Goal: Task Accomplishment & Management: Manage account settings

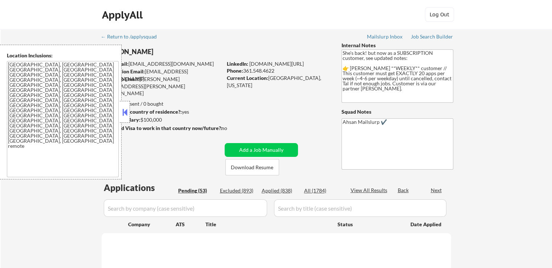
select select ""pending""
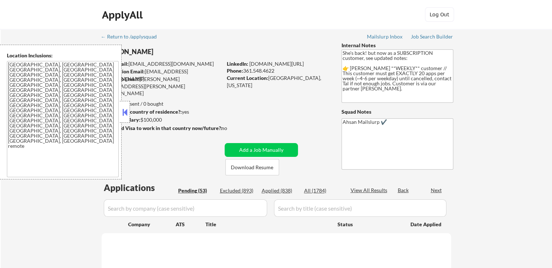
select select ""pending""
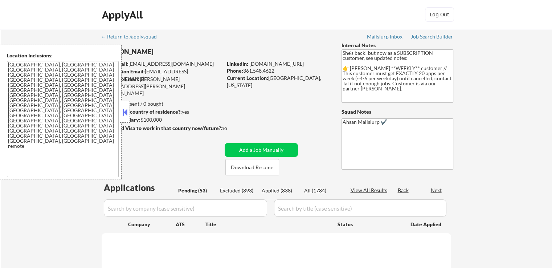
select select ""pending""
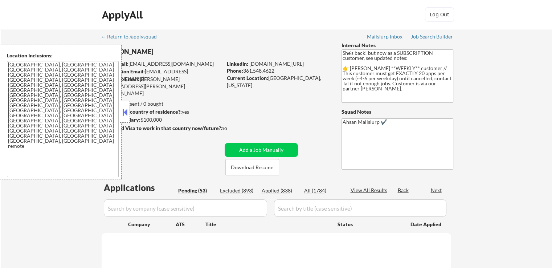
select select ""pending""
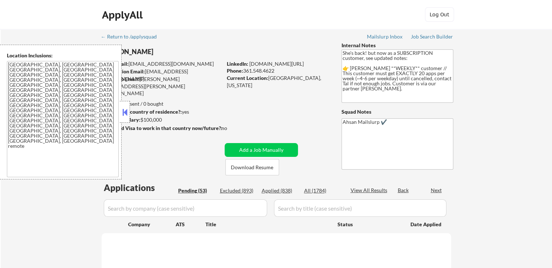
select select ""pending""
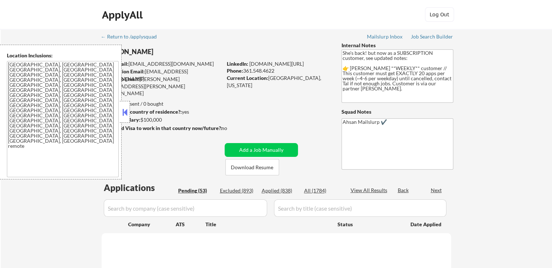
select select ""pending""
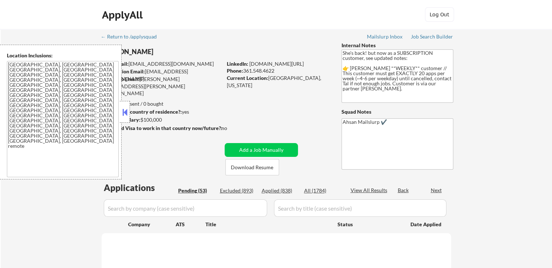
select select ""pending""
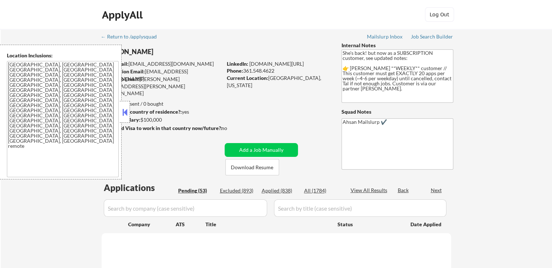
select select ""pending""
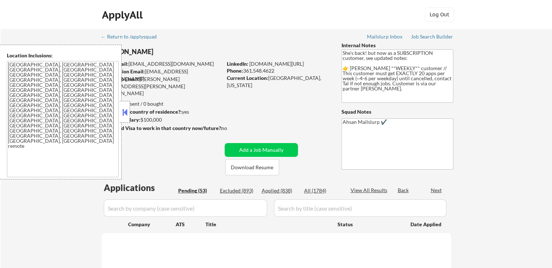
select select ""pending""
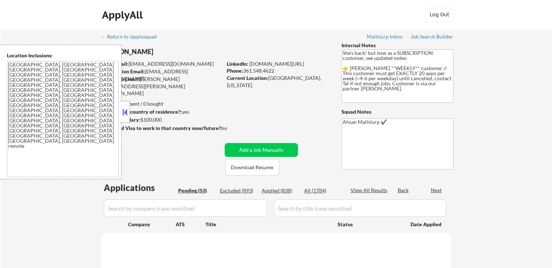
select select ""pending""
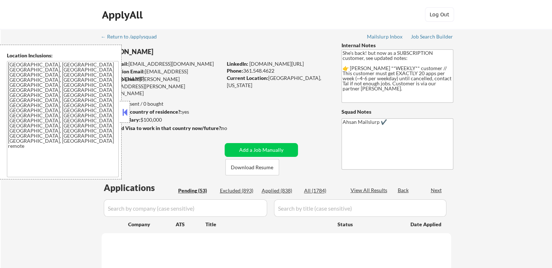
select select ""pending""
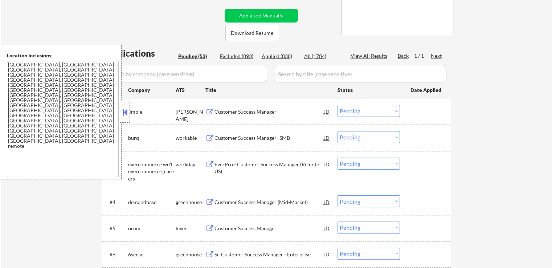
scroll to position [145, 0]
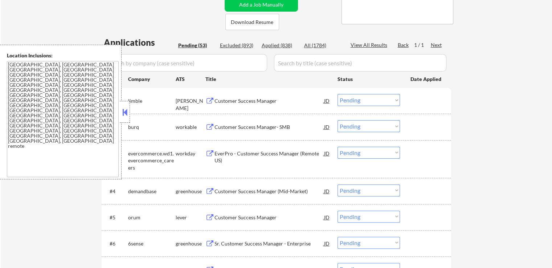
click at [261, 103] on div "Customer Success Manager" at bounding box center [269, 100] width 110 height 7
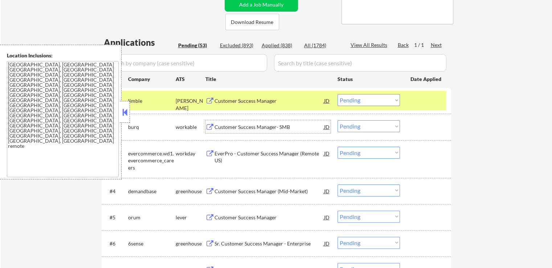
click at [272, 128] on div "Customer Success Manager- SMB" at bounding box center [269, 126] width 110 height 7
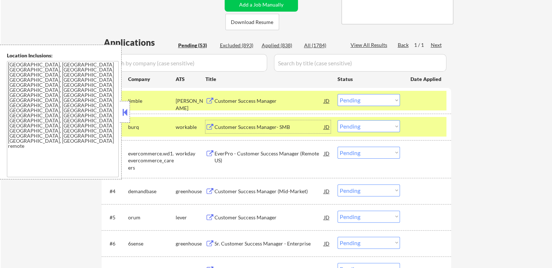
click at [365, 100] on select "Choose an option... Pending Applied Excluded (Questions) Excluded (Expired) Exc…" at bounding box center [368, 100] width 62 height 12
click at [337, 94] on select "Choose an option... Pending Applied Excluded (Questions) Excluded (Expired) Exc…" at bounding box center [368, 100] width 62 height 12
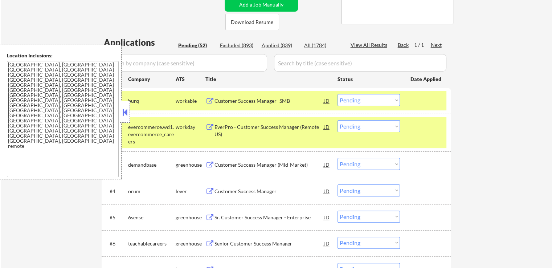
click at [279, 163] on div "Customer Success Manager (Mid-Market)" at bounding box center [269, 164] width 110 height 7
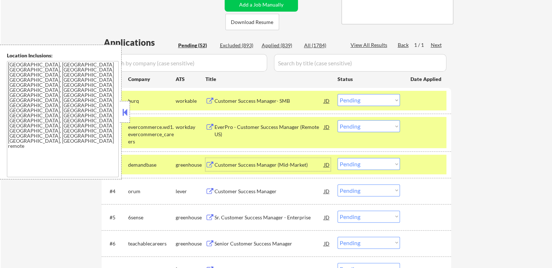
click at [364, 100] on select "Choose an option... Pending Applied Excluded (Questions) Excluded (Expired) Exc…" at bounding box center [368, 100] width 62 height 12
click at [337, 94] on select "Choose an option... Pending Applied Excluded (Questions) Excluded (Expired) Exc…" at bounding box center [368, 100] width 62 height 12
select select ""pending""
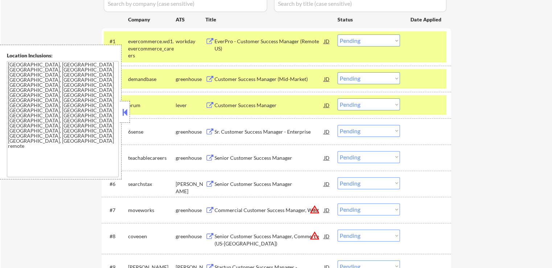
scroll to position [218, 0]
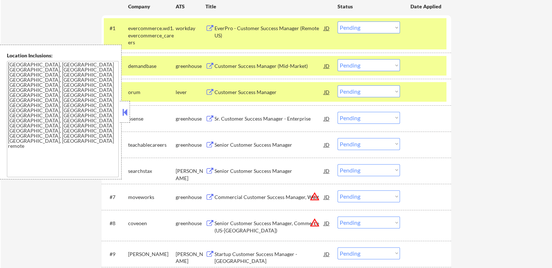
click at [276, 88] on div "Customer Success Manager" at bounding box center [269, 91] width 110 height 13
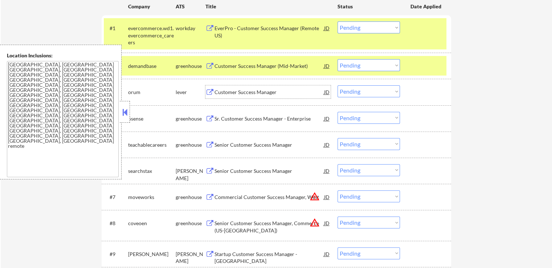
click at [274, 118] on div "Sr. Customer Success Manager - Enterprise" at bounding box center [269, 118] width 110 height 7
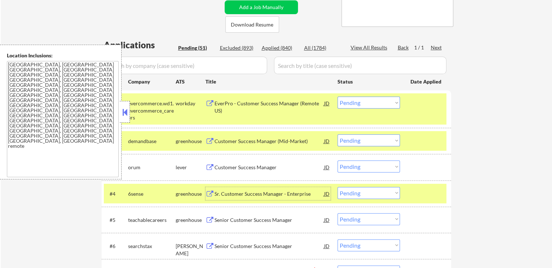
scroll to position [181, 0]
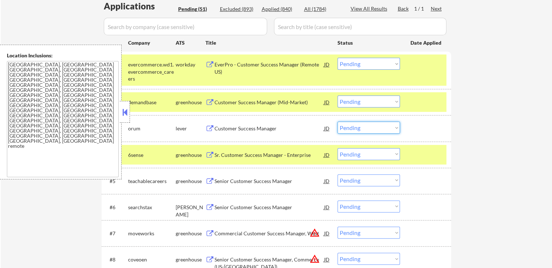
drag, startPoint x: 369, startPoint y: 125, endPoint x: 367, endPoint y: 129, distance: 4.6
click at [368, 128] on select "Choose an option... Pending Applied Excluded (Questions) Excluded (Expired) Exc…" at bounding box center [368, 128] width 62 height 12
click at [337, 122] on select "Choose an option... Pending Applied Excluded (Questions) Excluded (Expired) Exc…" at bounding box center [368, 128] width 62 height 12
select select ""pending""
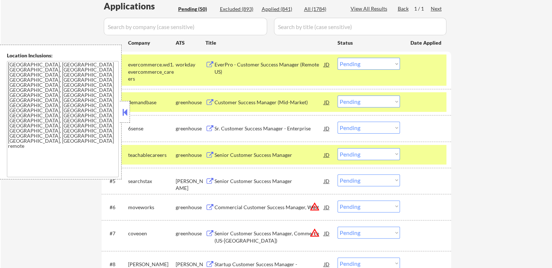
scroll to position [218, 0]
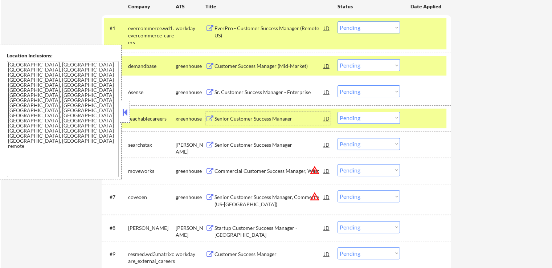
click at [284, 116] on div "Senior Customer Success Manager" at bounding box center [269, 118] width 110 height 7
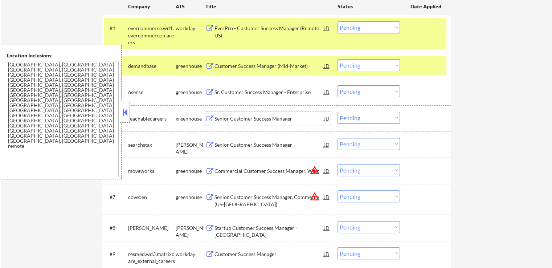
click at [363, 119] on select "Choose an option... Pending Applied Excluded (Questions) Excluded (Expired) Exc…" at bounding box center [368, 118] width 62 height 12
click at [337, 112] on select "Choose an option... Pending Applied Excluded (Questions) Excluded (Expired) Exc…" at bounding box center [368, 118] width 62 height 12
click at [282, 145] on div "Senior Customer Success Manager" at bounding box center [269, 144] width 110 height 7
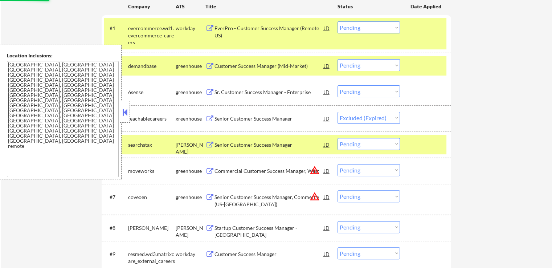
select select ""pending""
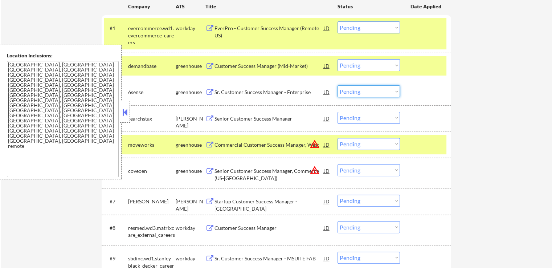
drag, startPoint x: 368, startPoint y: 92, endPoint x: 364, endPoint y: 96, distance: 5.4
click at [367, 92] on select "Choose an option... Pending Applied Excluded (Questions) Excluded (Expired) Exc…" at bounding box center [368, 91] width 62 height 12
click at [337, 85] on select "Choose an option... Pending Applied Excluded (Questions) Excluded (Expired) Exc…" at bounding box center [368, 91] width 62 height 12
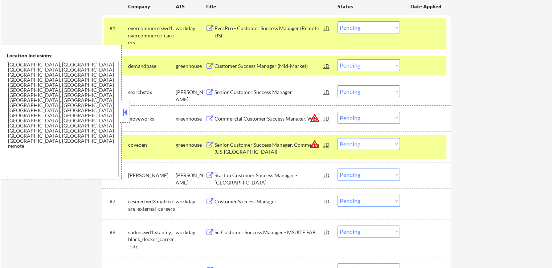
drag, startPoint x: 351, startPoint y: 89, endPoint x: 351, endPoint y: 94, distance: 4.4
click at [351, 89] on select "Choose an option... Pending Applied Excluded (Questions) Excluded (Expired) Exc…" at bounding box center [368, 91] width 62 height 12
click at [337, 85] on select "Choose an option... Pending Applied Excluded (Questions) Excluded (Expired) Exc…" at bounding box center [368, 91] width 62 height 12
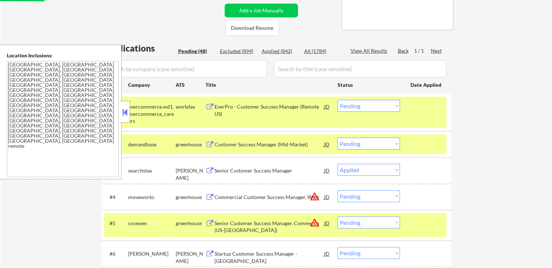
scroll to position [109, 0]
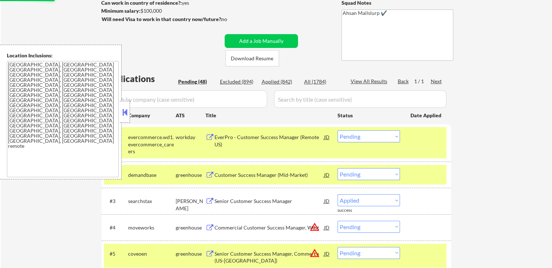
select select ""pending""
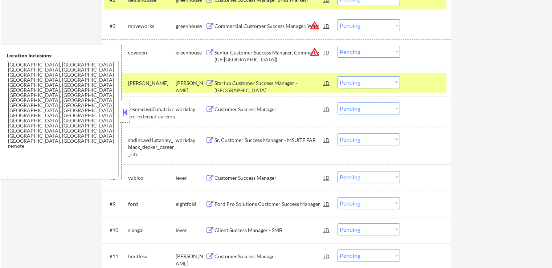
scroll to position [326, 0]
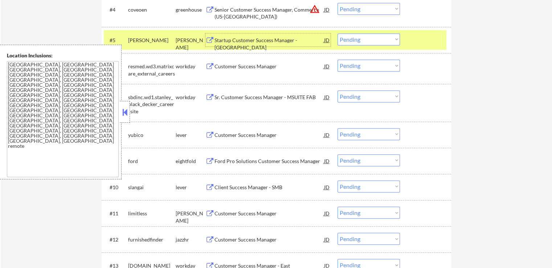
click at [279, 41] on div "Startup Customer Success Manager - [GEOGRAPHIC_DATA]" at bounding box center [269, 44] width 110 height 14
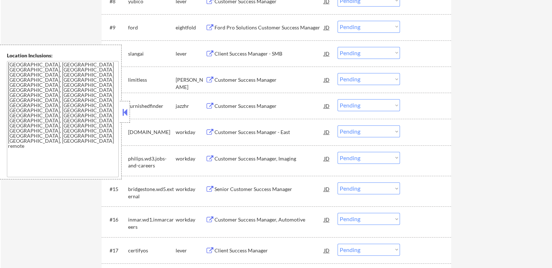
scroll to position [471, 0]
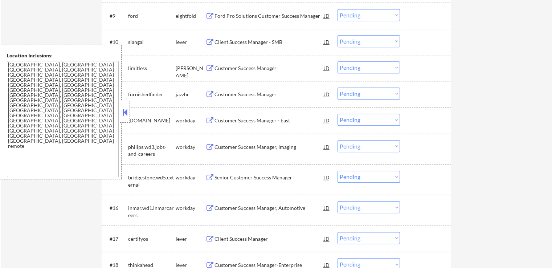
click at [261, 68] on div "Customer Success Manager" at bounding box center [269, 68] width 110 height 7
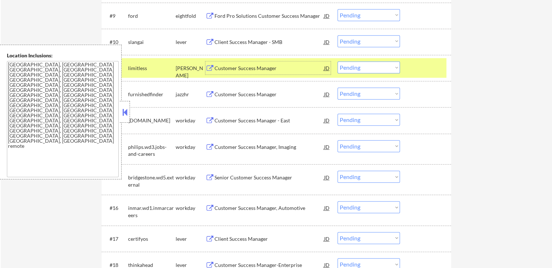
click at [275, 94] on div "Customer Success Manager" at bounding box center [269, 94] width 110 height 7
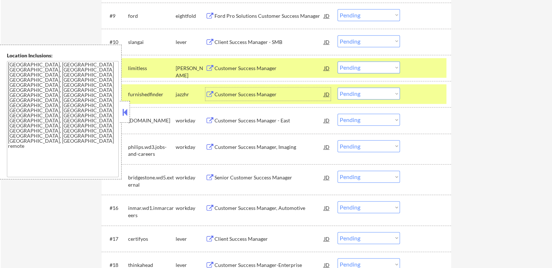
drag, startPoint x: 363, startPoint y: 92, endPoint x: 360, endPoint y: 99, distance: 7.7
click at [363, 93] on select "Choose an option... Pending Applied Excluded (Questions) Excluded (Expired) Exc…" at bounding box center [368, 93] width 62 height 12
click at [337, 87] on select "Choose an option... Pending Applied Excluded (Questions) Excluded (Expired) Exc…" at bounding box center [368, 93] width 62 height 12
select select ""pending""
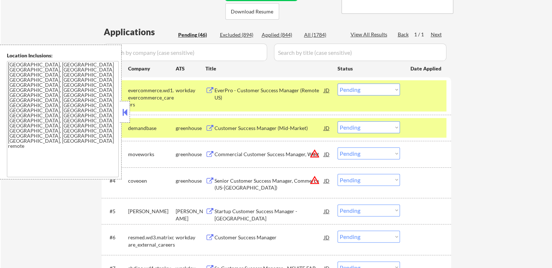
scroll to position [145, 0]
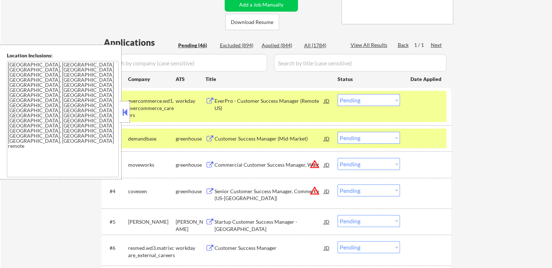
click at [279, 45] on div "Applied (844)" at bounding box center [279, 45] width 36 height 7
select select ""applied""
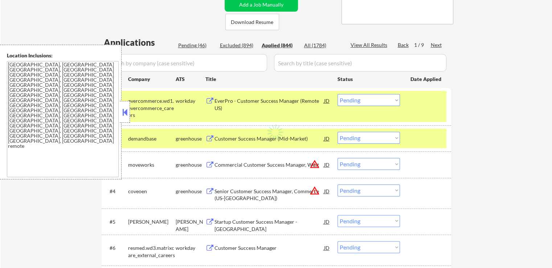
select select ""applied""
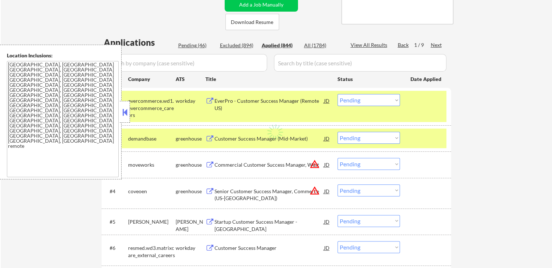
select select ""applied""
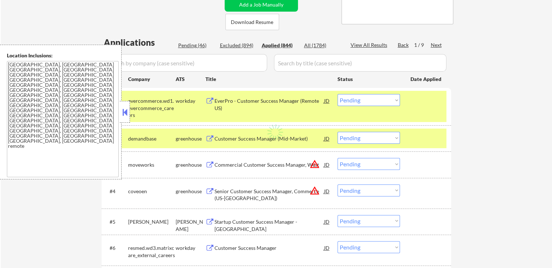
select select ""applied""
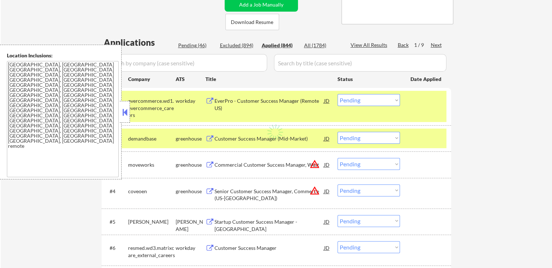
select select ""applied""
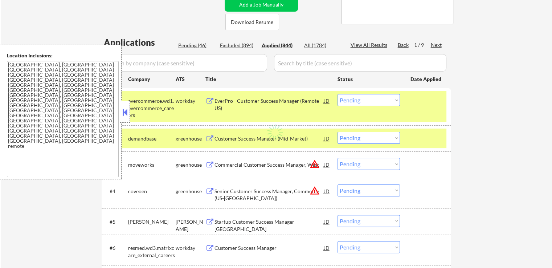
select select ""applied""
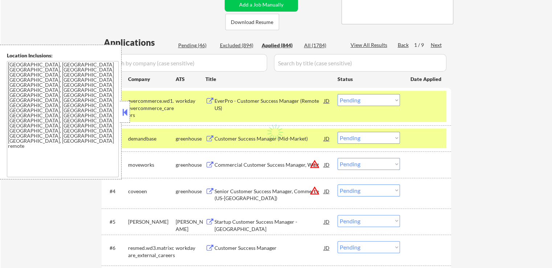
select select ""applied""
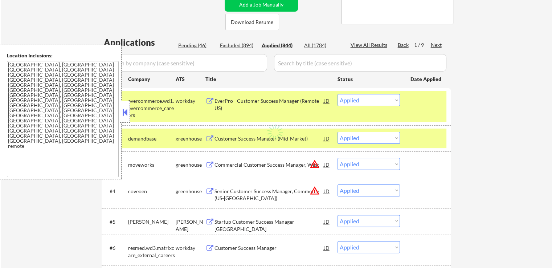
select select ""applied""
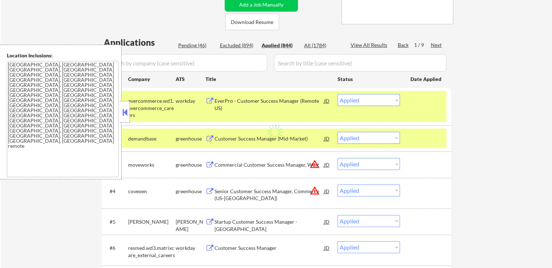
select select ""applied""
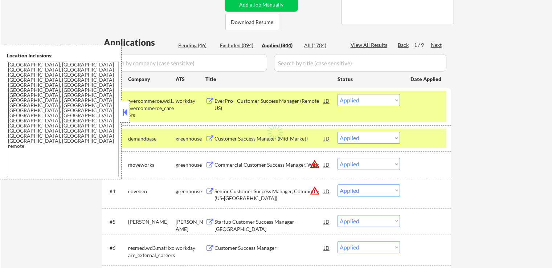
select select ""applied""
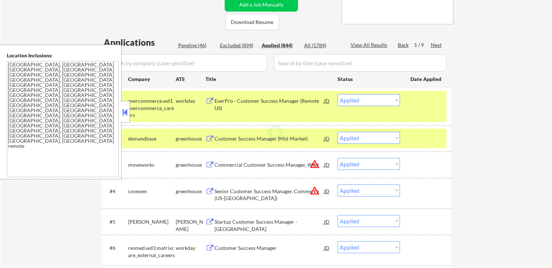
select select ""applied""
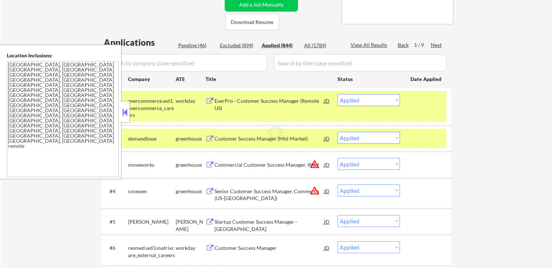
select select ""applied""
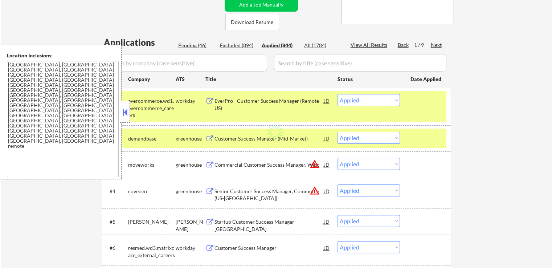
select select ""applied""
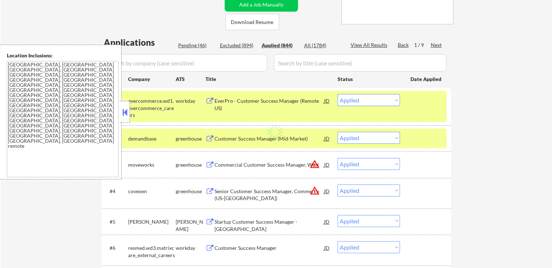
select select ""applied""
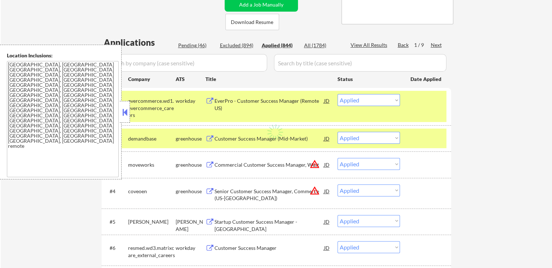
select select ""applied""
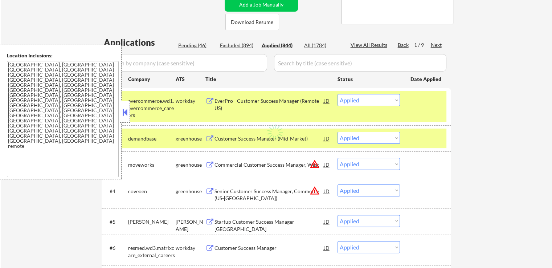
select select ""applied""
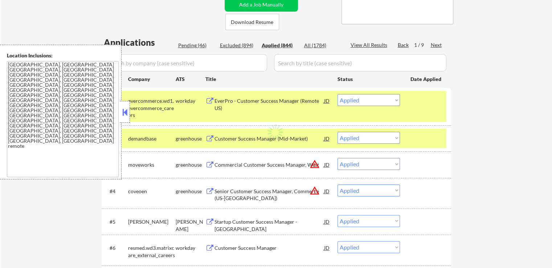
select select ""applied""
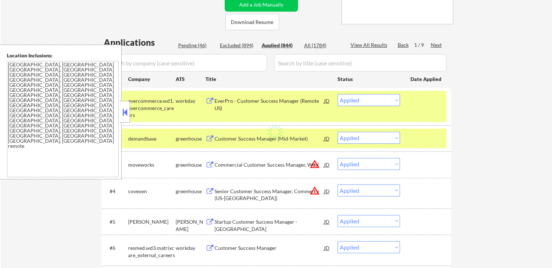
select select ""applied""
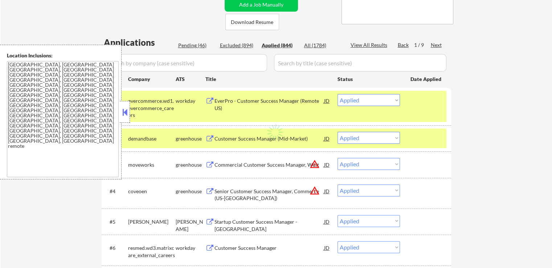
select select ""applied""
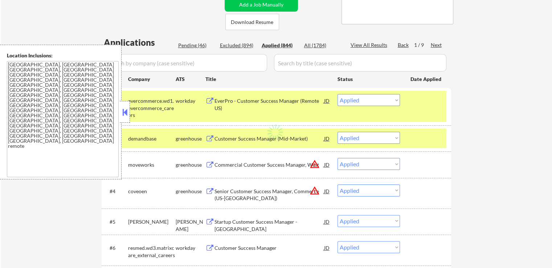
select select ""applied""
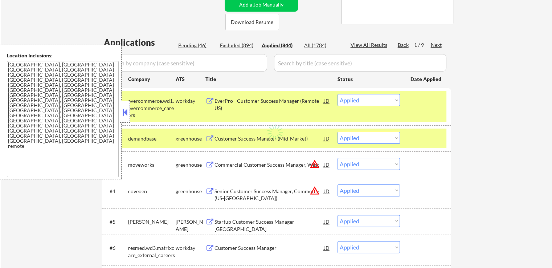
select select ""applied""
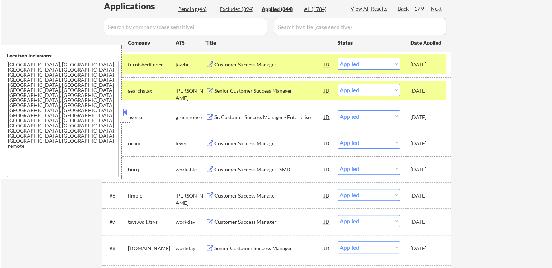
scroll to position [218, 0]
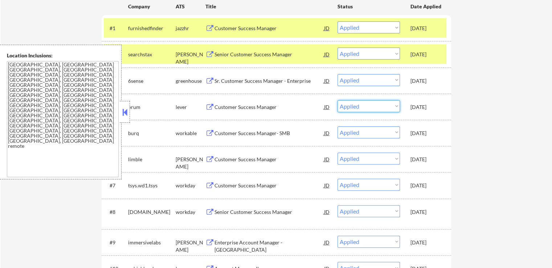
click at [362, 106] on select "Choose an option... Pending Applied Excluded (Questions) Excluded (Expired) Exc…" at bounding box center [368, 106] width 62 height 12
click at [337, 100] on select "Choose an option... Pending Applied Excluded (Questions) Excluded (Expired) Exc…" at bounding box center [368, 106] width 62 height 12
select select ""applied""
